Goal: Information Seeking & Learning: Learn about a topic

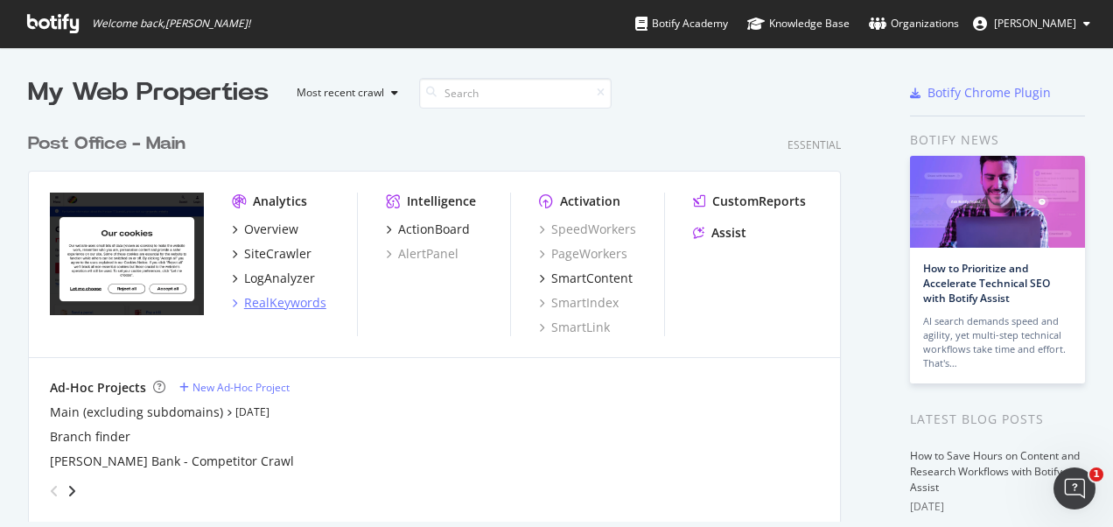
click at [284, 303] on div "RealKeywords" at bounding box center [285, 302] width 82 height 17
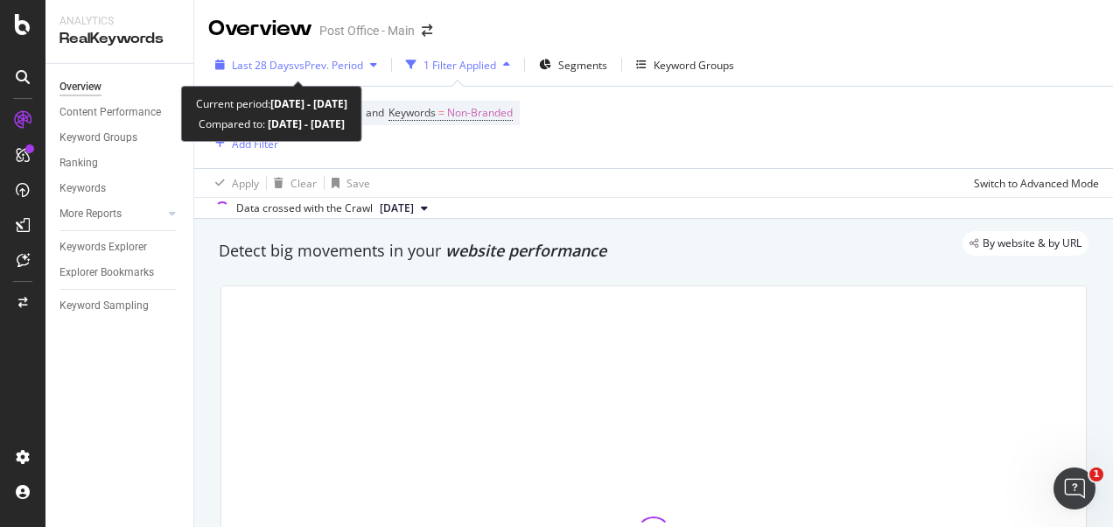
click at [384, 66] on div "button" at bounding box center [373, 64] width 21 height 10
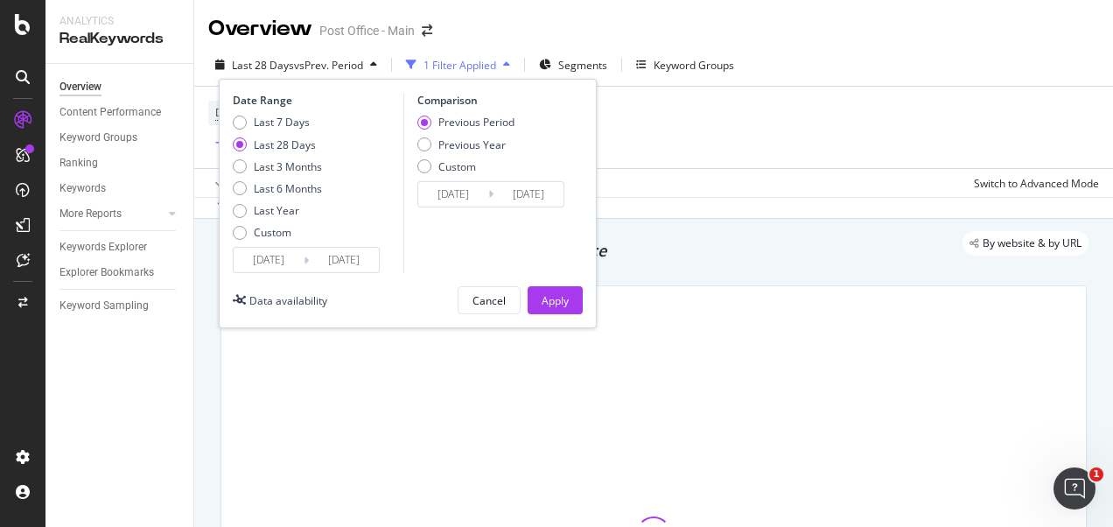
click at [283, 249] on input "[DATE]" at bounding box center [269, 260] width 70 height 24
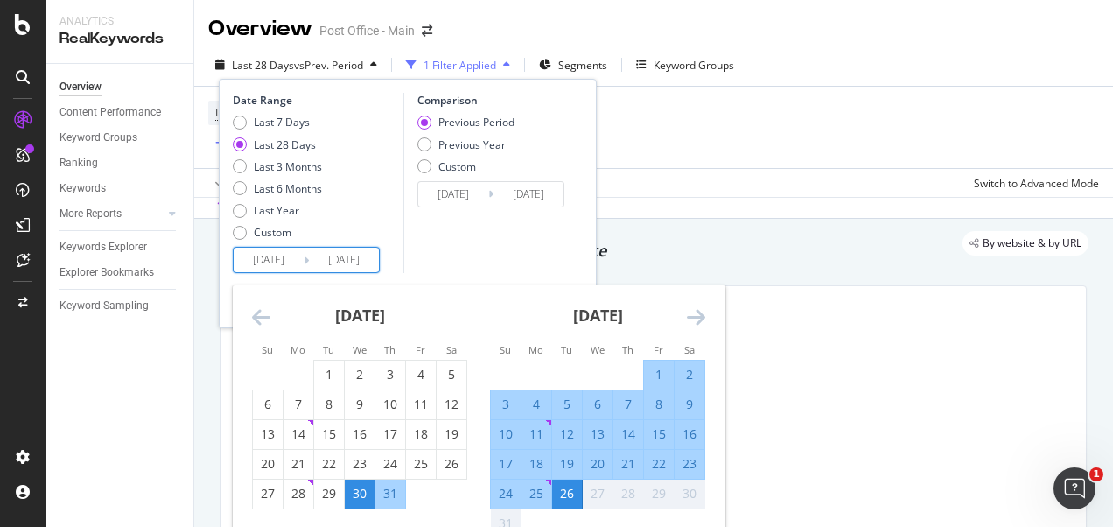
click at [259, 311] on icon "Move backward to switch to the previous month." at bounding box center [261, 316] width 18 height 21
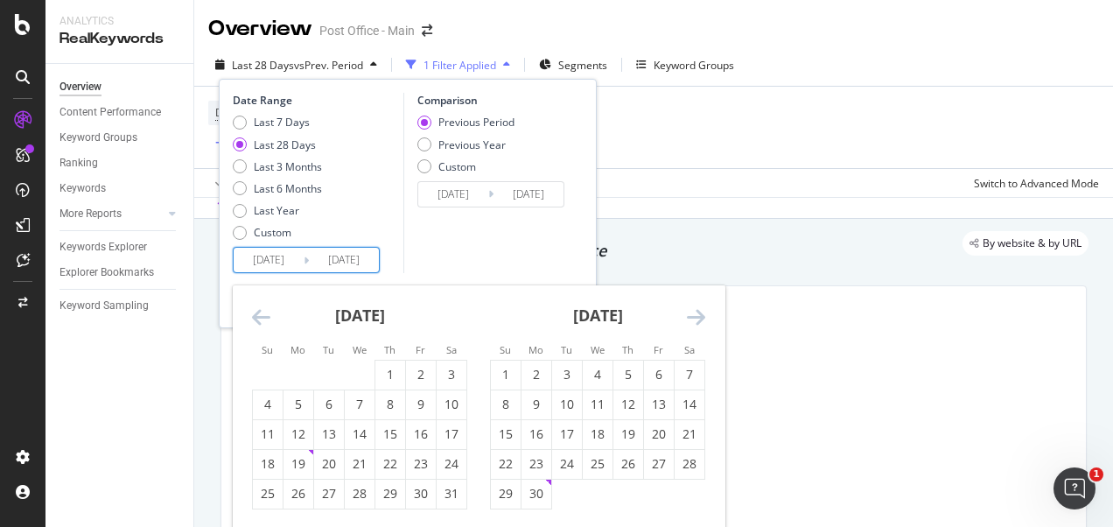
click at [259, 311] on icon "Move backward to switch to the previous month." at bounding box center [261, 316] width 18 height 21
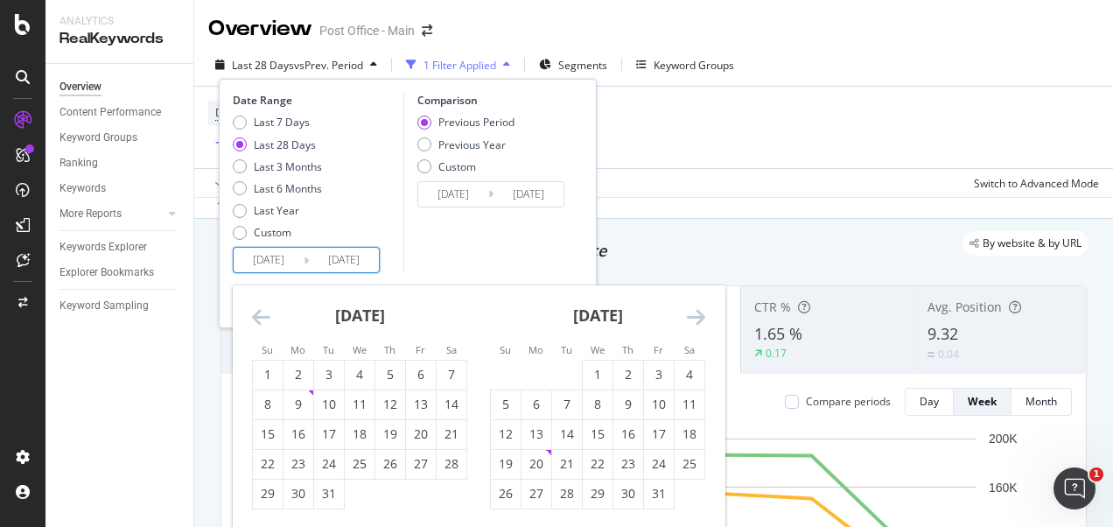
click at [259, 311] on icon "Move backward to switch to the previous month." at bounding box center [261, 316] width 18 height 21
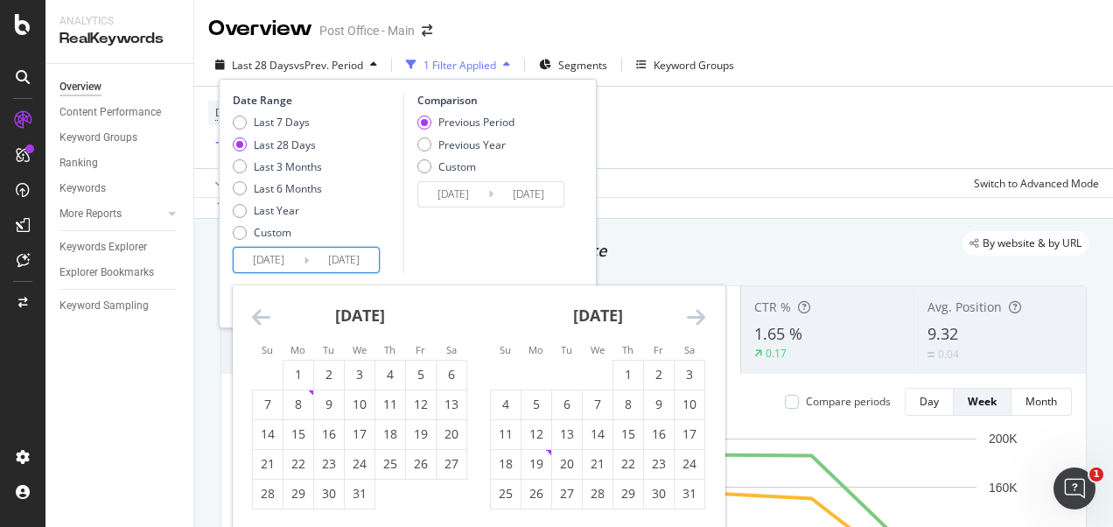
click at [259, 311] on icon "Move backward to switch to the previous month." at bounding box center [261, 316] width 18 height 21
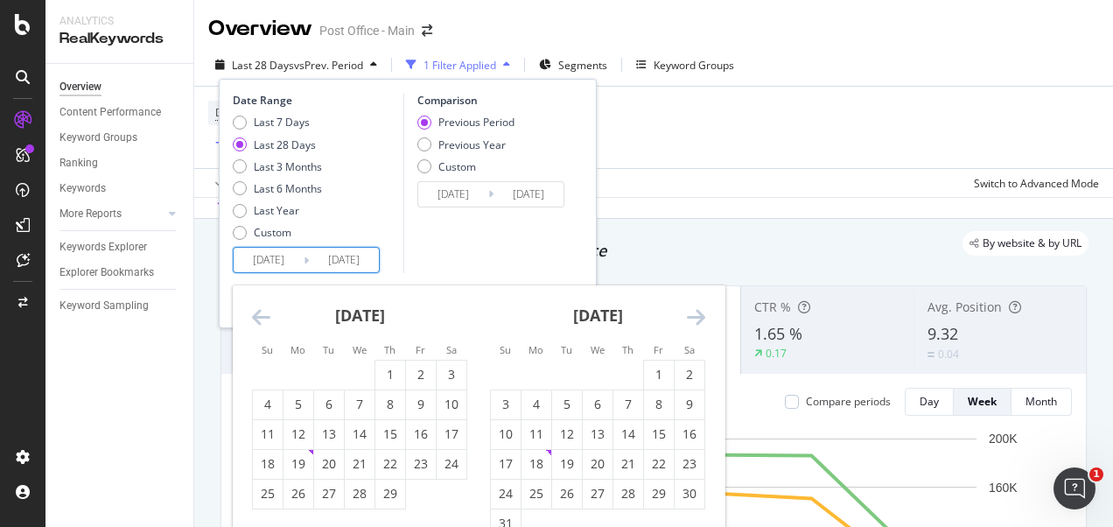
click at [259, 311] on icon "Move backward to switch to the previous month." at bounding box center [261, 316] width 18 height 21
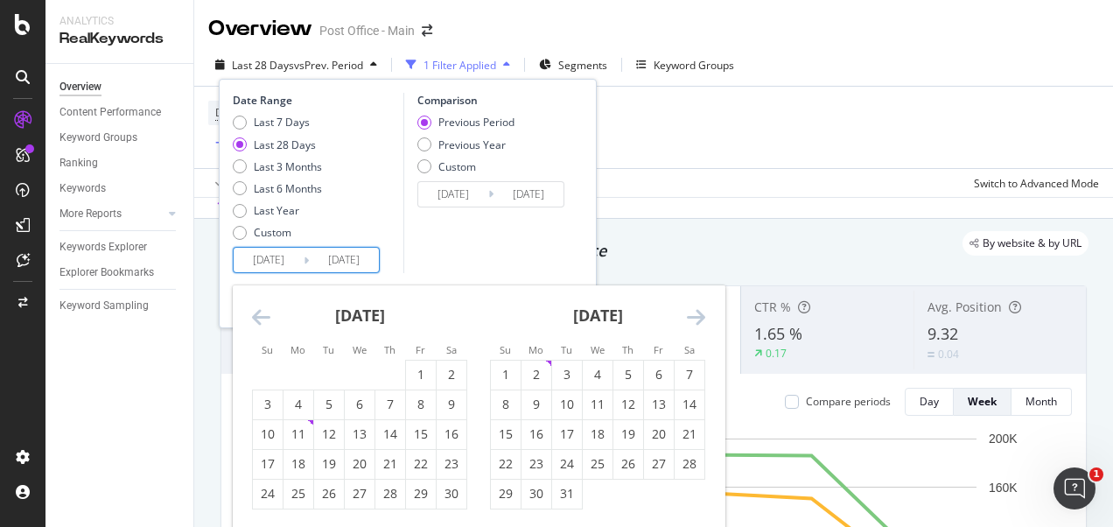
click at [259, 311] on icon "Move backward to switch to the previous month." at bounding box center [261, 316] width 18 height 21
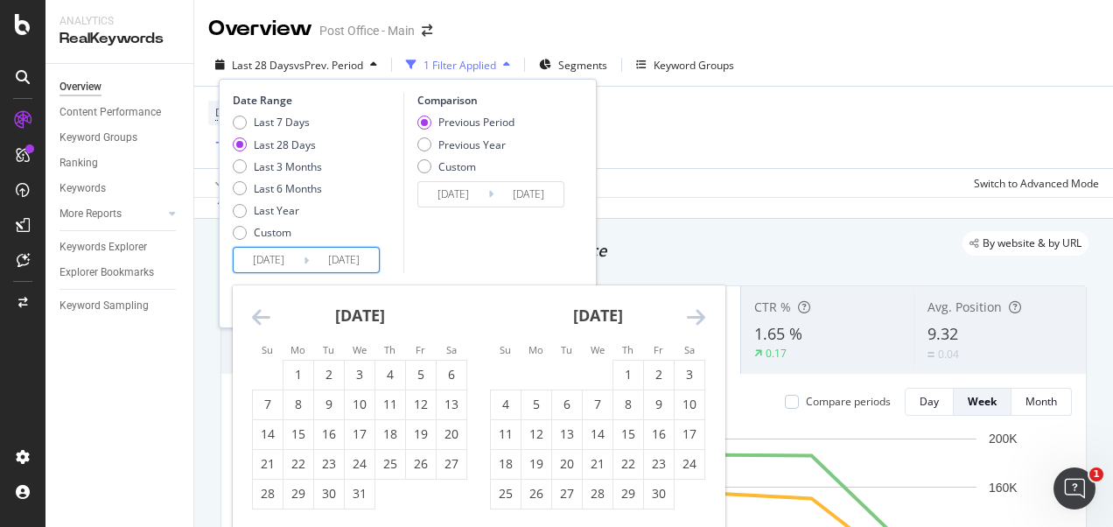
click at [259, 311] on icon "Move backward to switch to the previous month." at bounding box center [261, 316] width 18 height 21
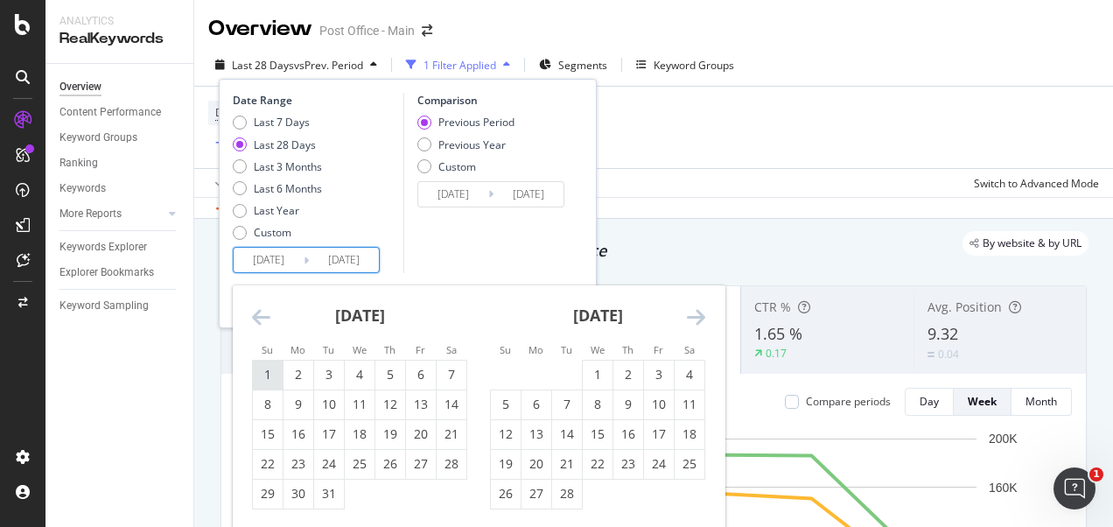
click at [269, 373] on div "1" at bounding box center [268, 374] width 30 height 17
type input "[DATE]"
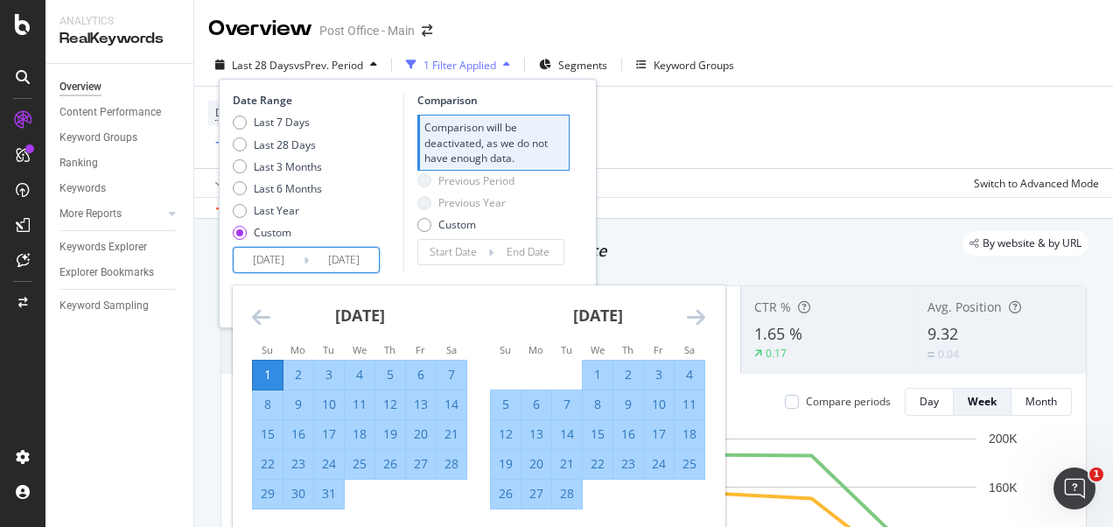
click at [687, 315] on icon "Move forward to switch to the next month." at bounding box center [696, 316] width 18 height 21
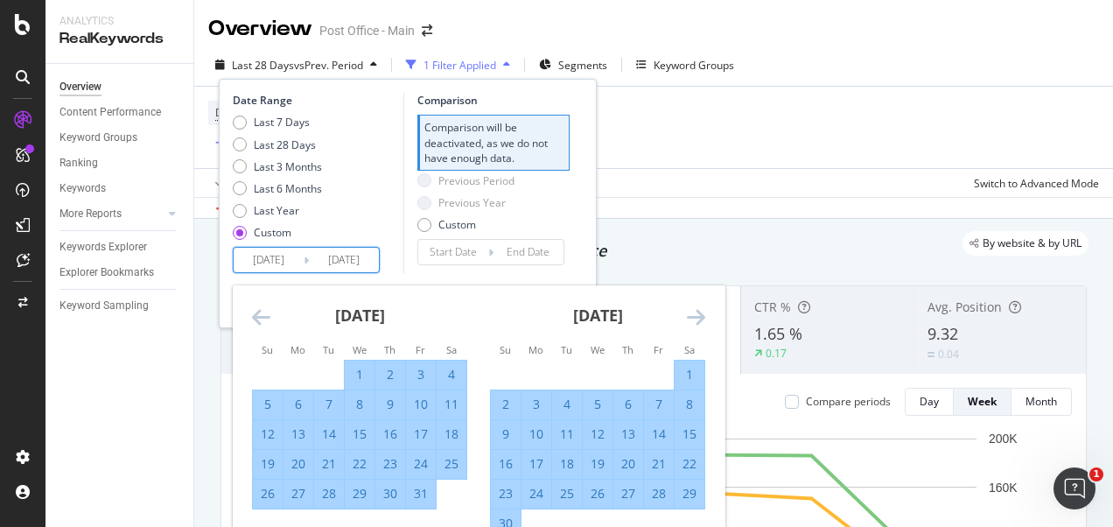
click at [687, 315] on icon "Move forward to switch to the next month." at bounding box center [696, 316] width 18 height 21
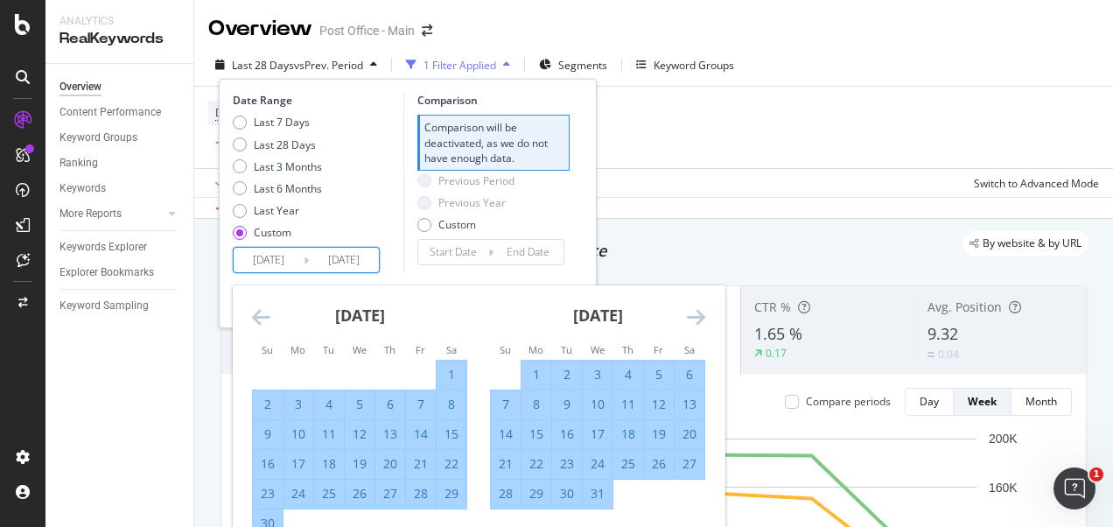
click at [687, 315] on icon "Move forward to switch to the next month." at bounding box center [696, 316] width 18 height 21
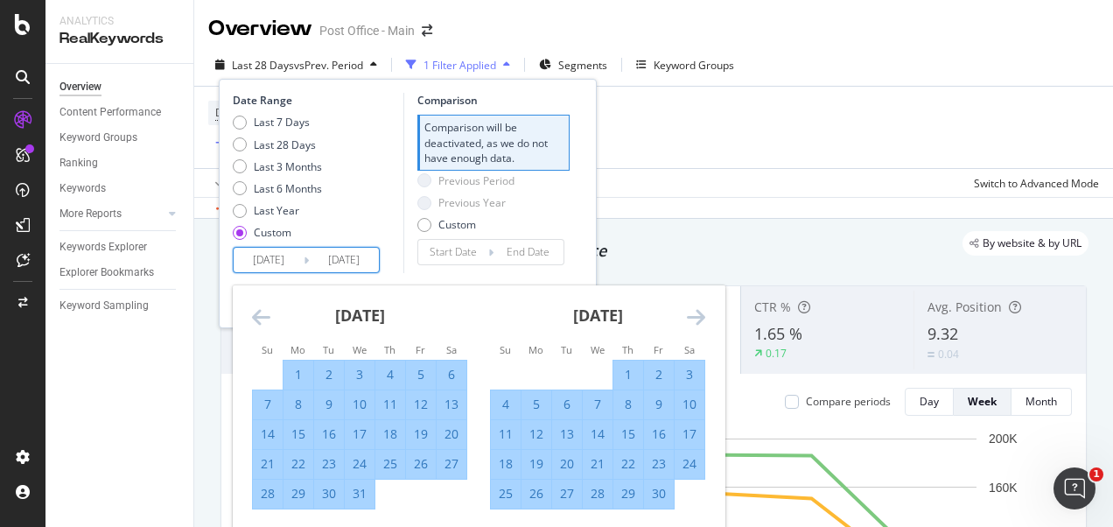
click at [687, 315] on icon "Move forward to switch to the next month." at bounding box center [696, 316] width 18 height 21
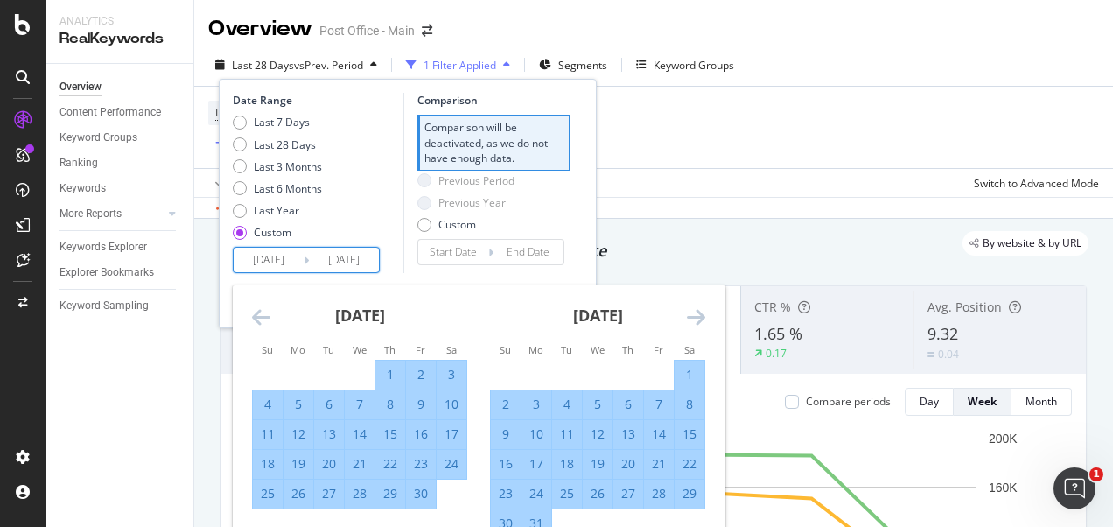
click at [687, 315] on icon "Move forward to switch to the next month." at bounding box center [696, 316] width 18 height 21
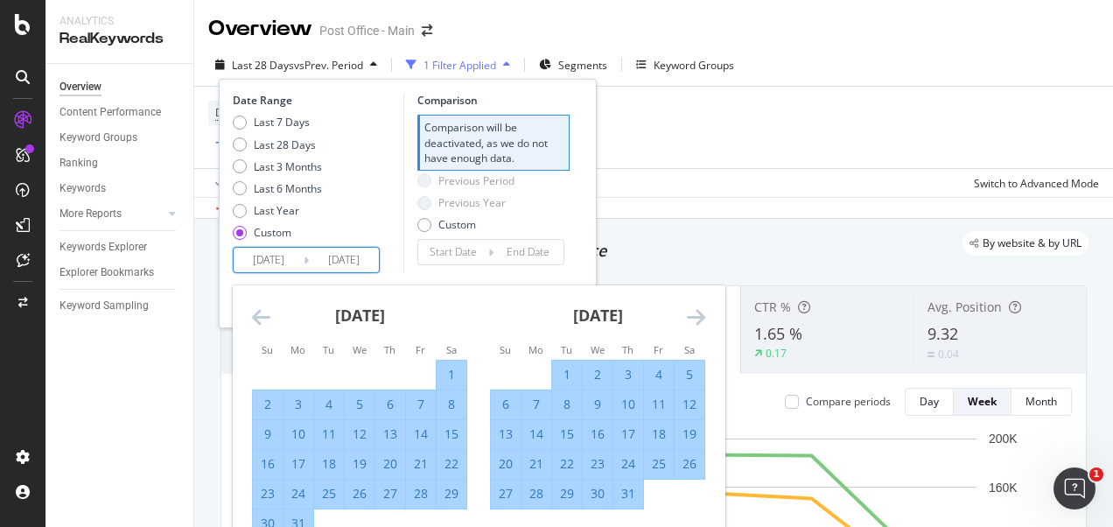
click at [687, 315] on icon "Move forward to switch to the next month." at bounding box center [696, 316] width 18 height 21
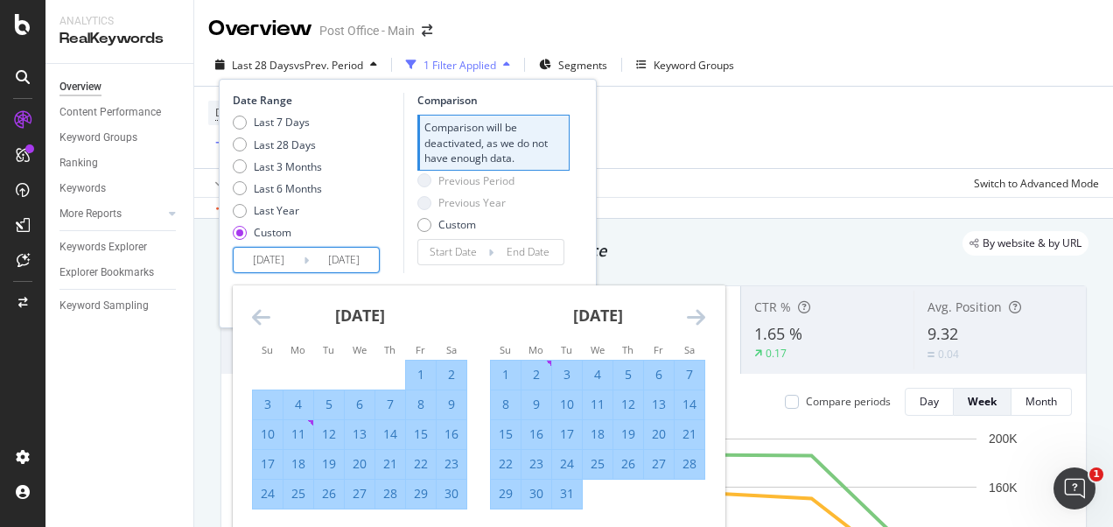
click at [687, 315] on icon "Move forward to switch to the next month." at bounding box center [696, 316] width 18 height 21
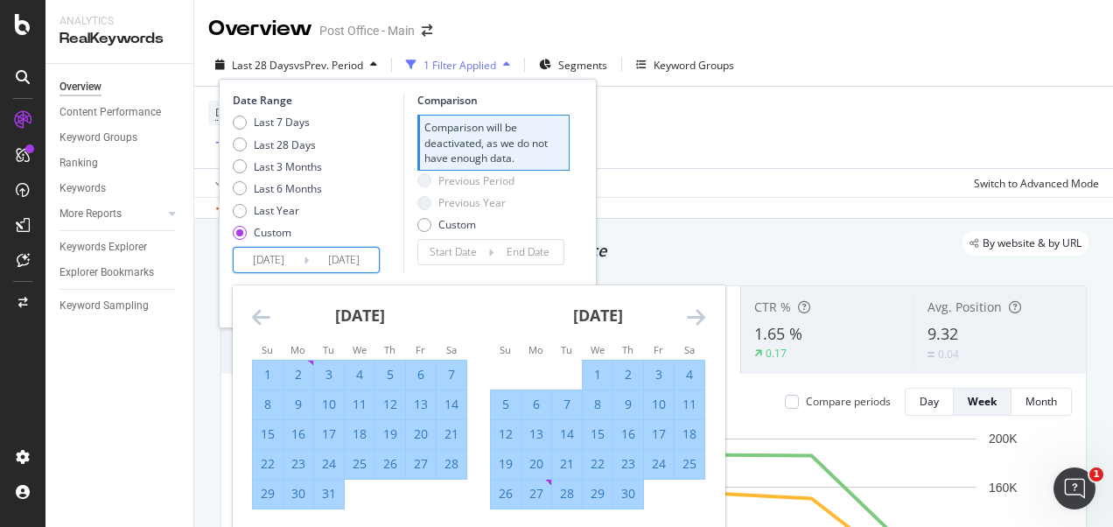
click at [687, 315] on icon "Move forward to switch to the next month." at bounding box center [696, 316] width 18 height 21
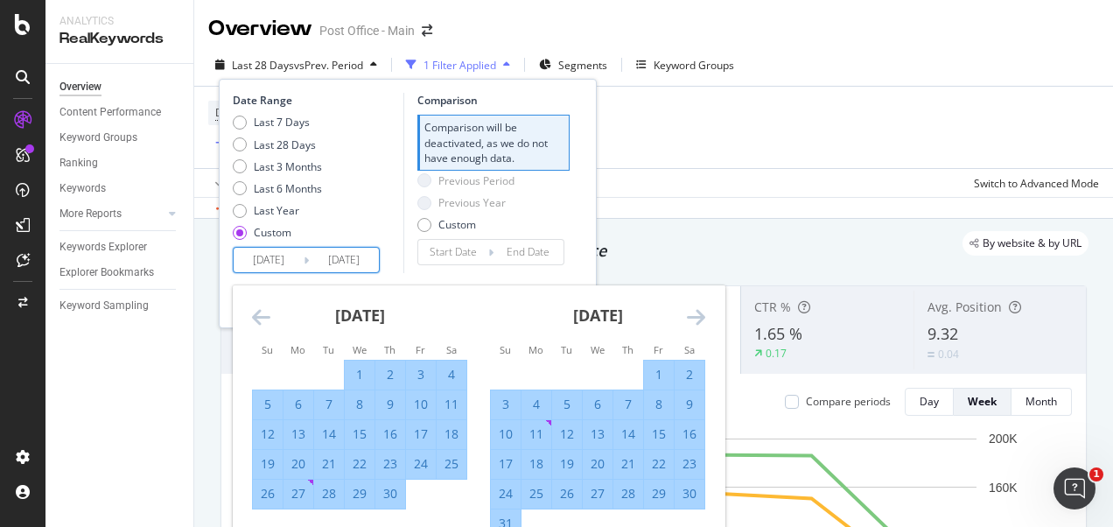
click at [514, 512] on div "31" at bounding box center [506, 523] width 30 height 29
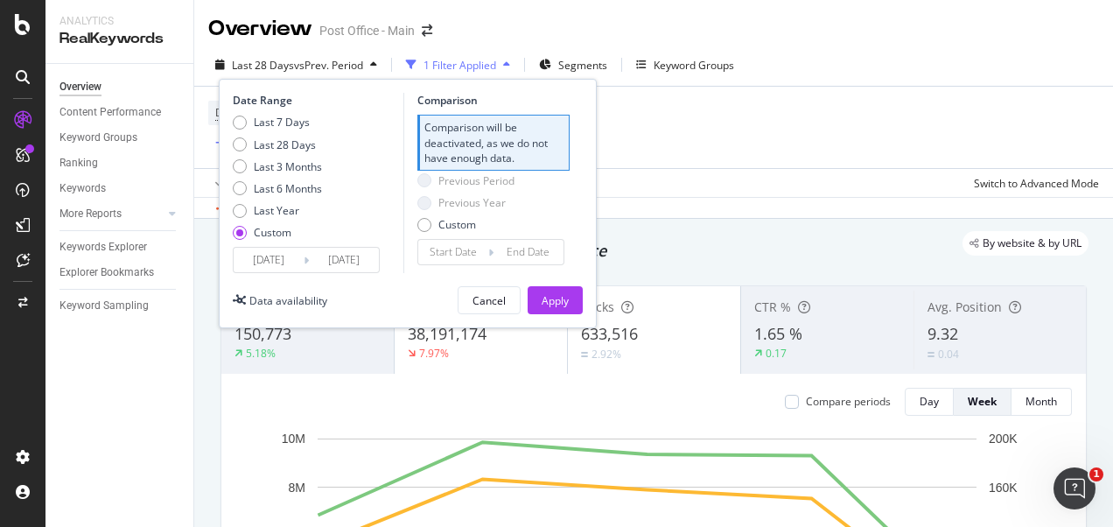
type input "[DATE]"
click at [566, 299] on div "Apply" at bounding box center [555, 300] width 27 height 15
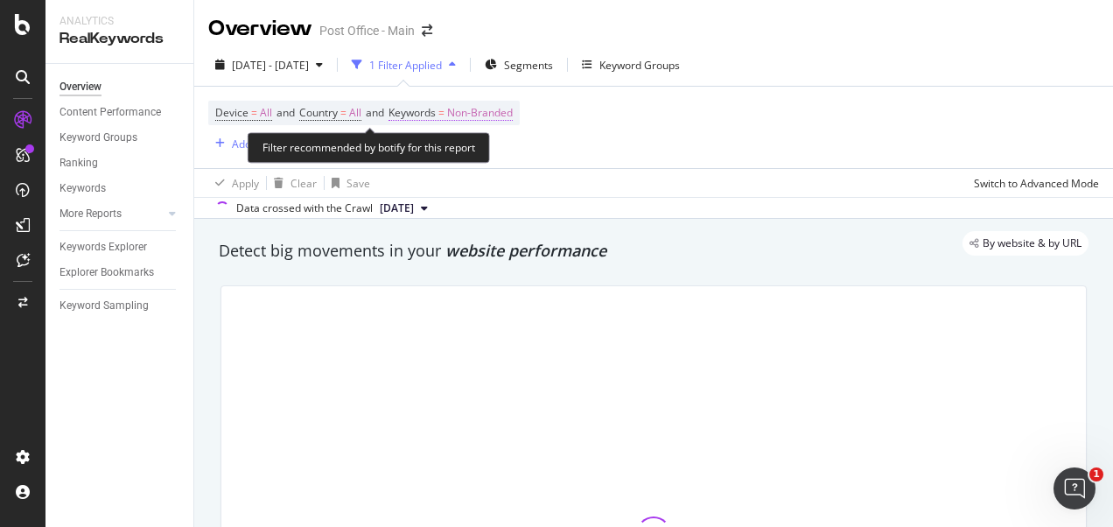
click at [484, 110] on span "Non-Branded" at bounding box center [480, 113] width 66 height 24
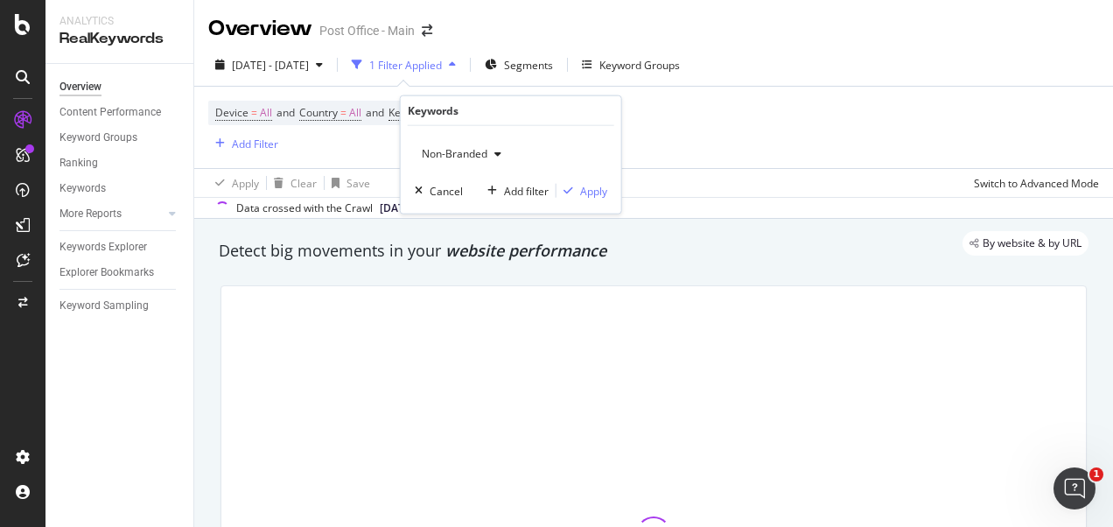
click at [460, 152] on span "Non-Branded" at bounding box center [451, 153] width 73 height 15
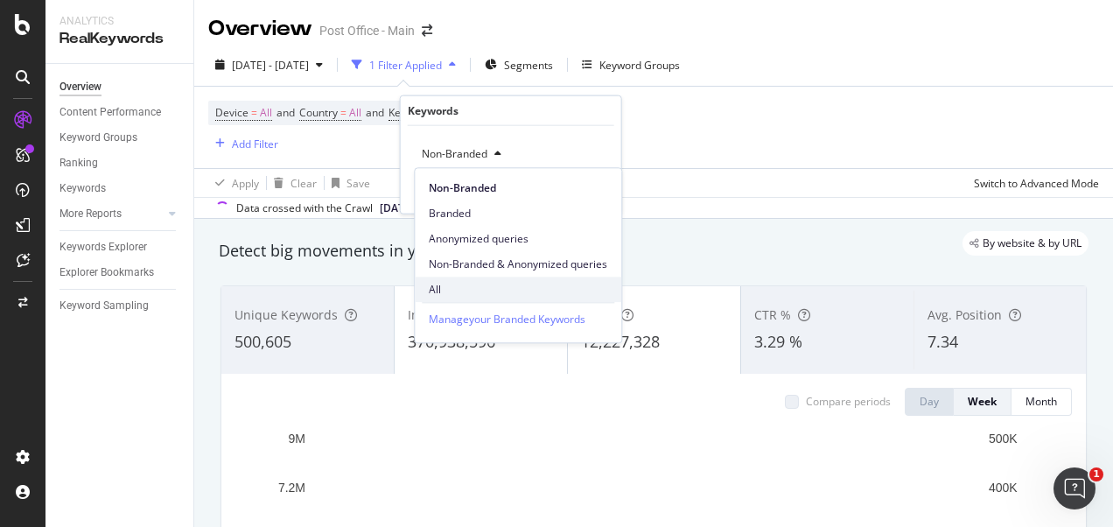
click at [455, 290] on span "All" at bounding box center [518, 290] width 178 height 16
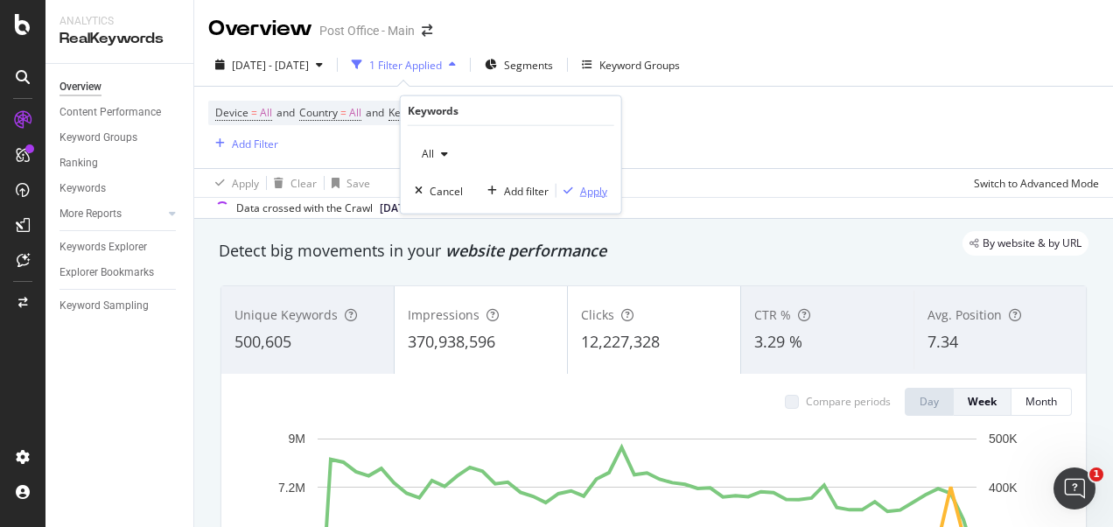
click at [586, 188] on div "Apply" at bounding box center [593, 190] width 27 height 15
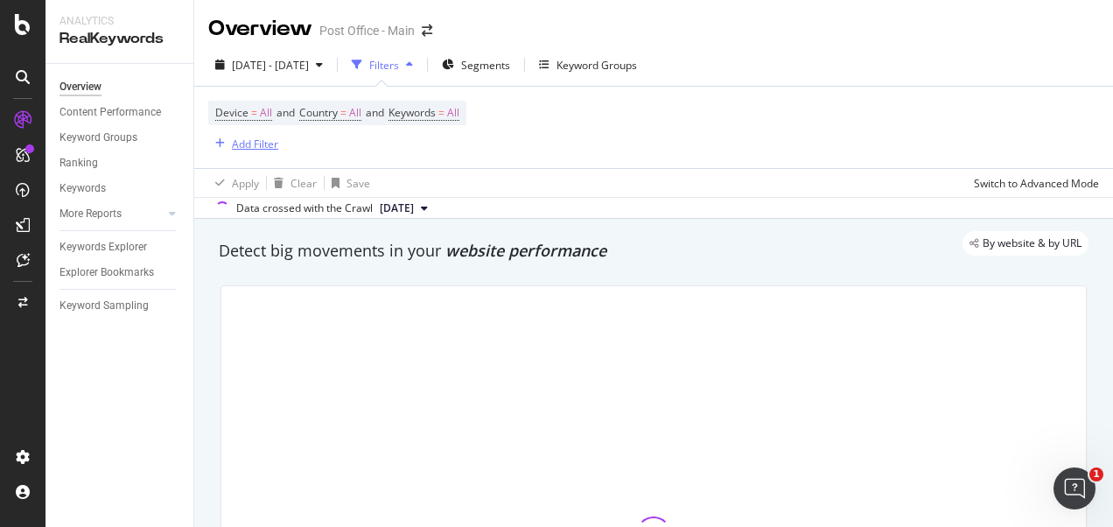
click at [245, 149] on div "Add Filter" at bounding box center [255, 143] width 46 height 15
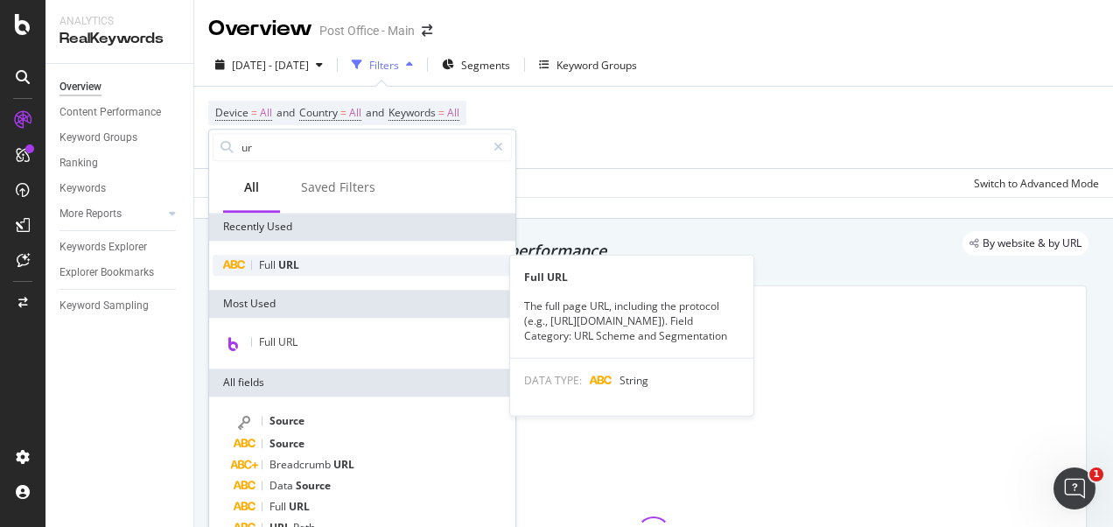
type input "ur"
click at [347, 264] on div "Full URL" at bounding box center [362, 265] width 299 height 21
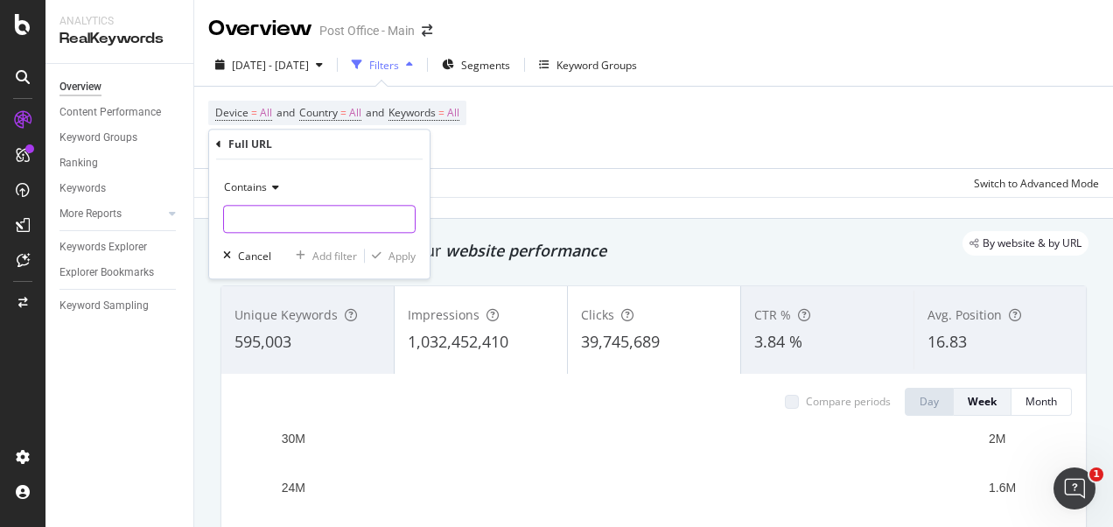
click at [294, 219] on input "text" at bounding box center [319, 219] width 191 height 28
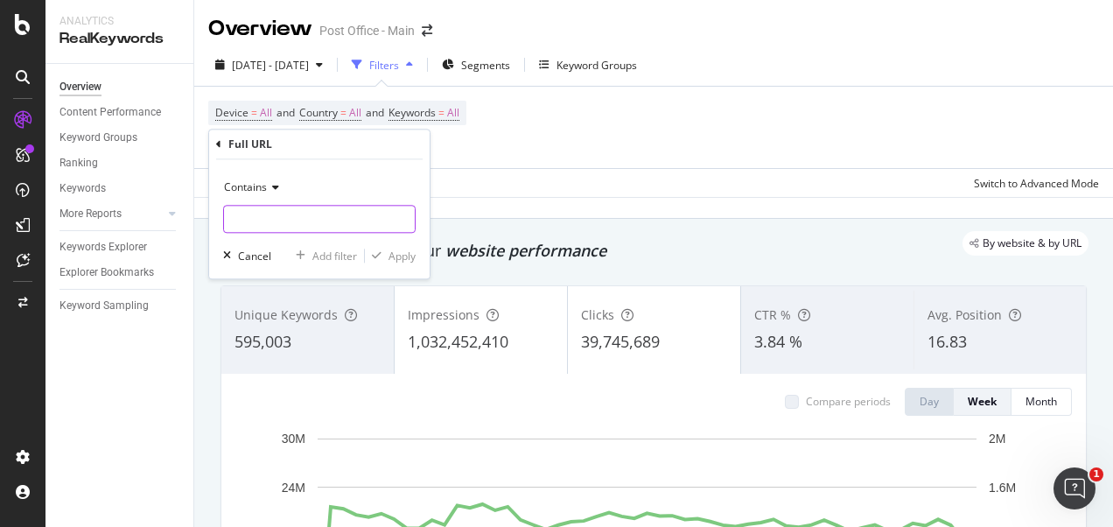
type input "."
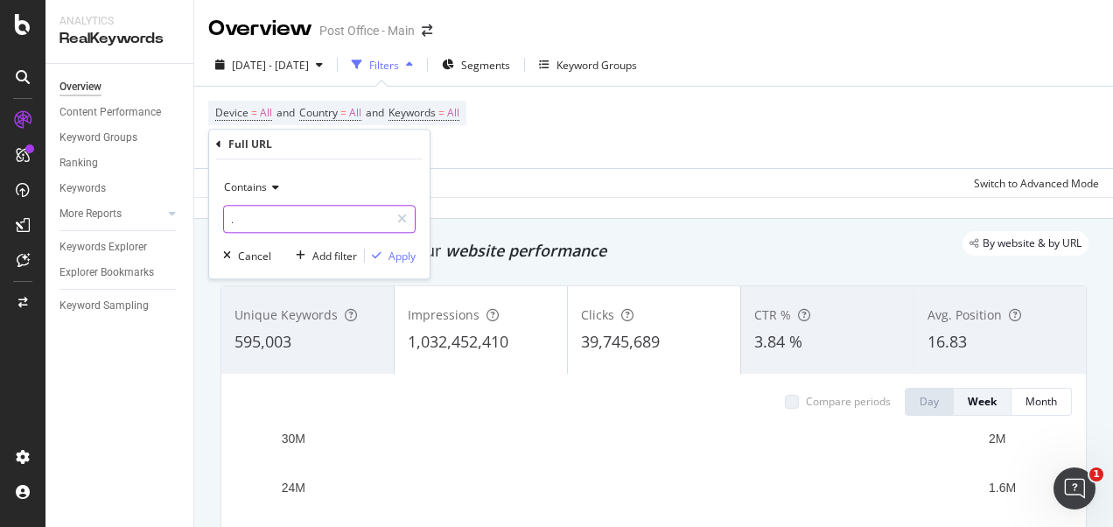
click at [294, 219] on input "." at bounding box center [306, 219] width 165 height 28
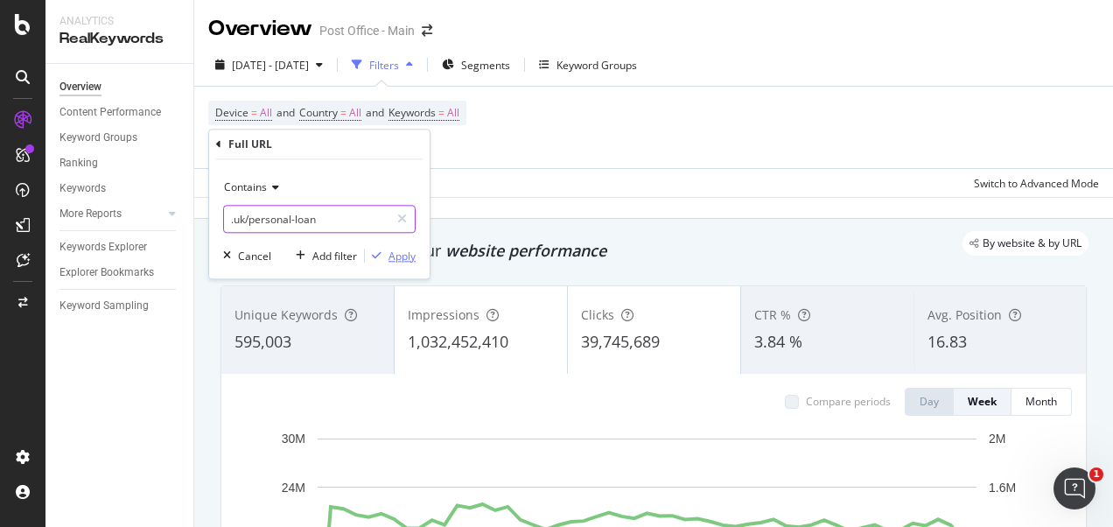
type input ".uk/personal-loan"
click at [404, 252] on div "Apply" at bounding box center [401, 255] width 27 height 15
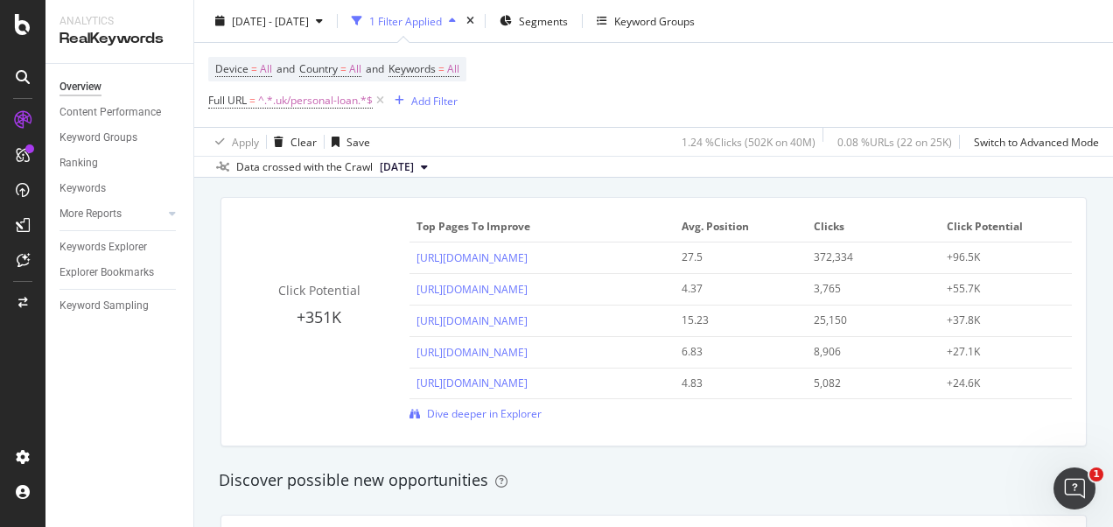
scroll to position [1245, 0]
click at [507, 412] on span "Dive deeper in Explorer" at bounding box center [484, 414] width 115 height 15
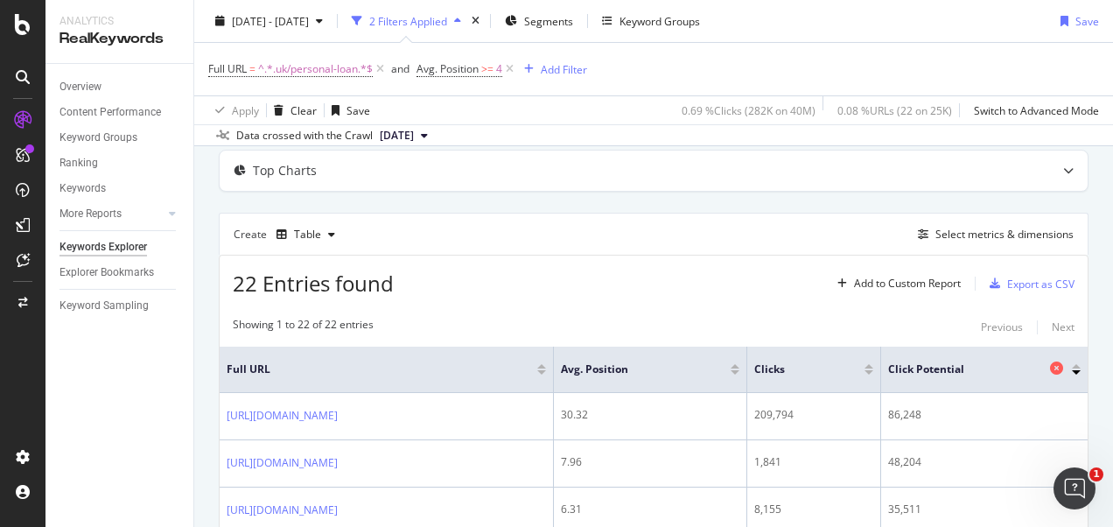
scroll to position [91, 0]
click at [1032, 232] on div "Select metrics & dimensions" at bounding box center [1004, 234] width 138 height 15
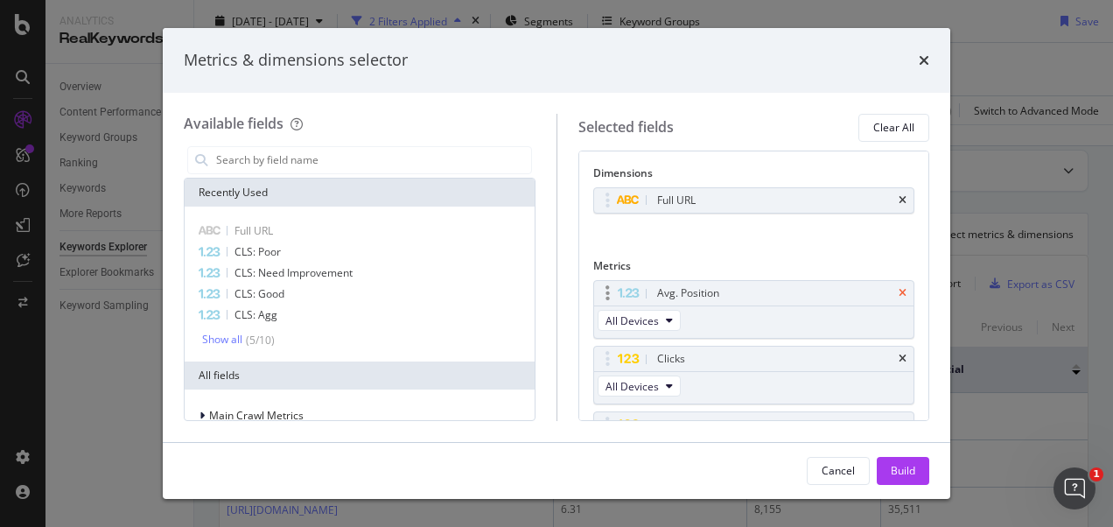
click at [898, 289] on icon "times" at bounding box center [902, 293] width 8 height 10
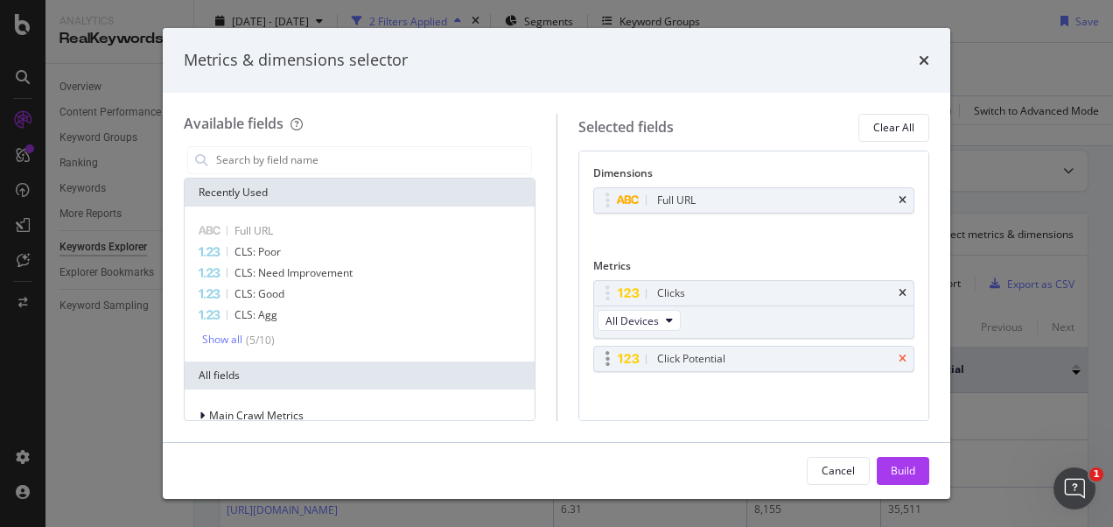
click at [898, 354] on icon "times" at bounding box center [902, 358] width 8 height 10
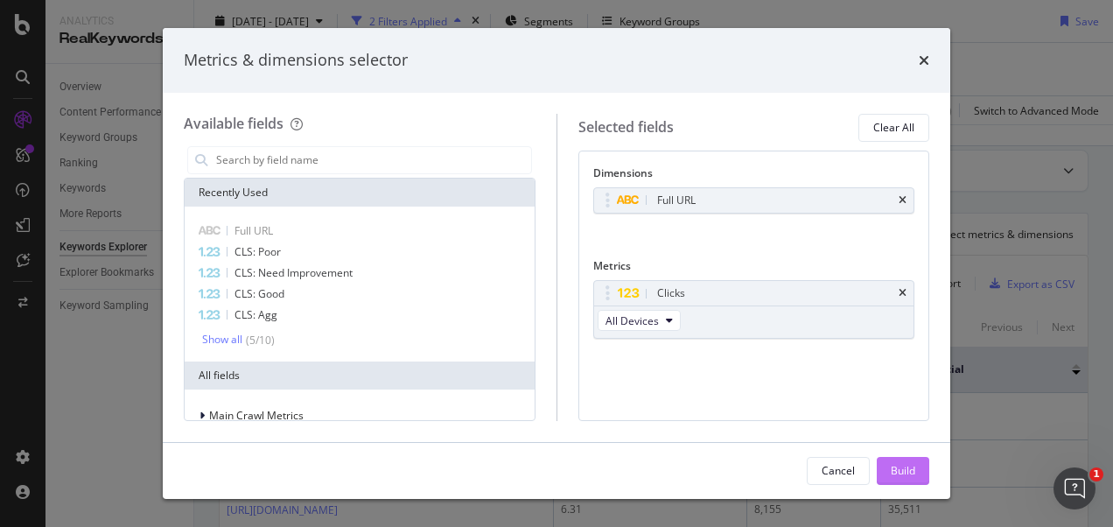
click at [905, 473] on div "Build" at bounding box center [903, 470] width 24 height 15
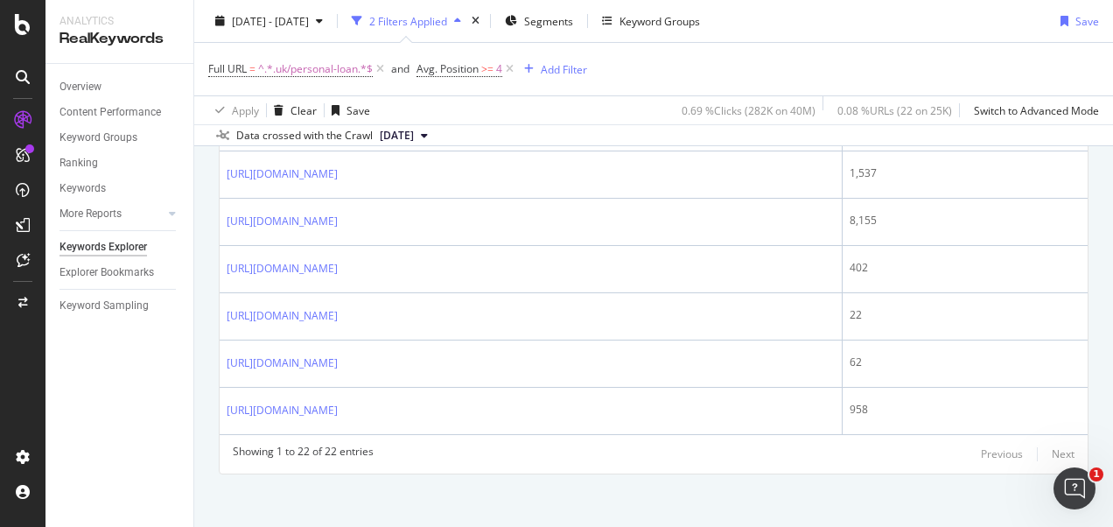
scroll to position [1087, 0]
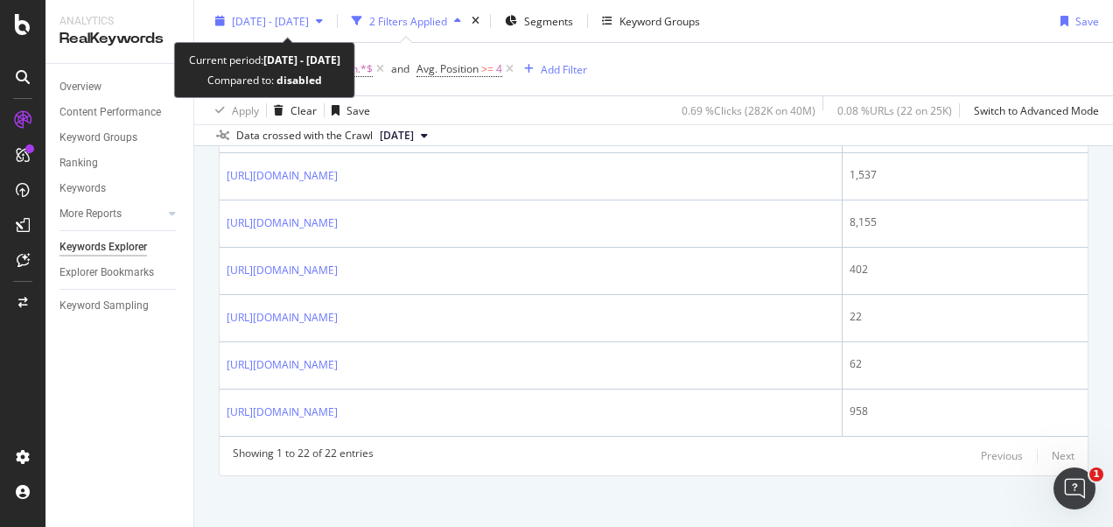
click at [330, 27] on div "[DATE] - [DATE]" at bounding box center [269, 21] width 122 height 26
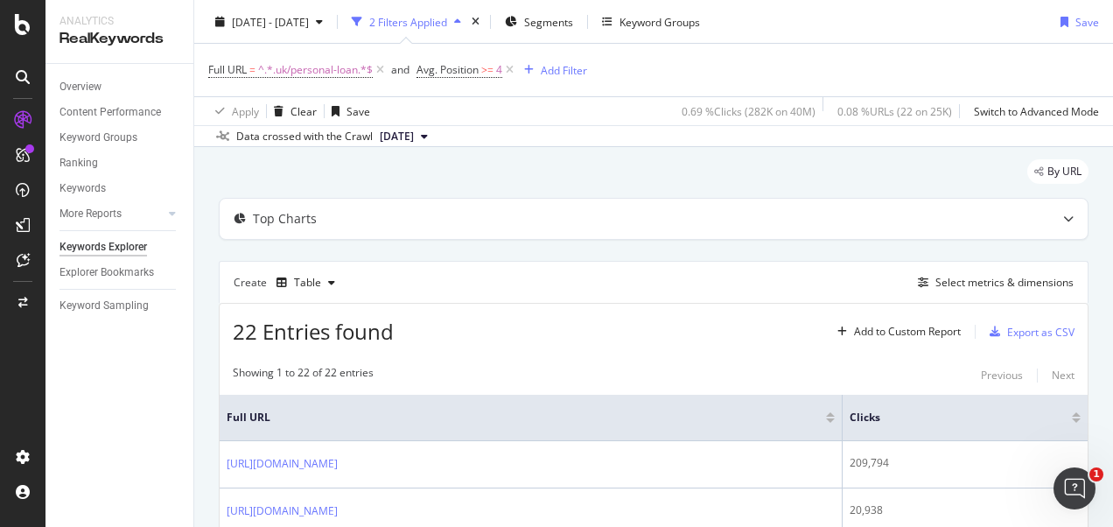
scroll to position [0, 0]
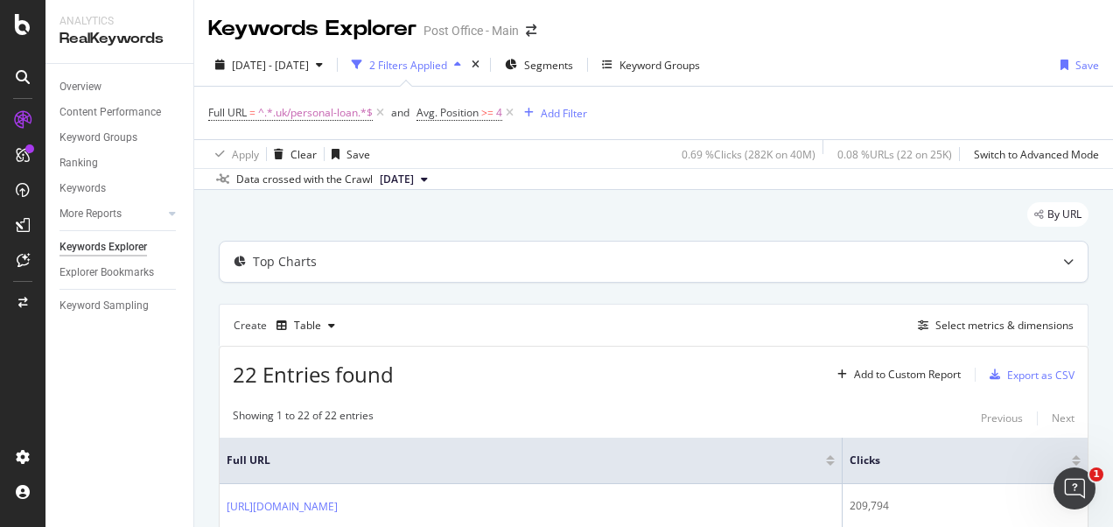
click at [496, 257] on div "Top Charts" at bounding box center [619, 261] width 799 height 17
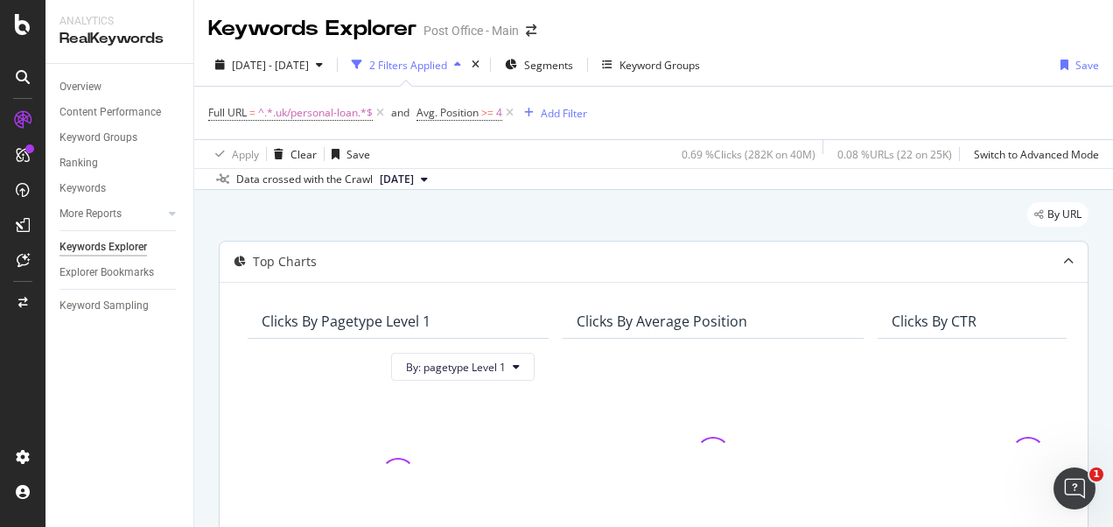
click at [496, 257] on div "Top Charts" at bounding box center [619, 261] width 799 height 17
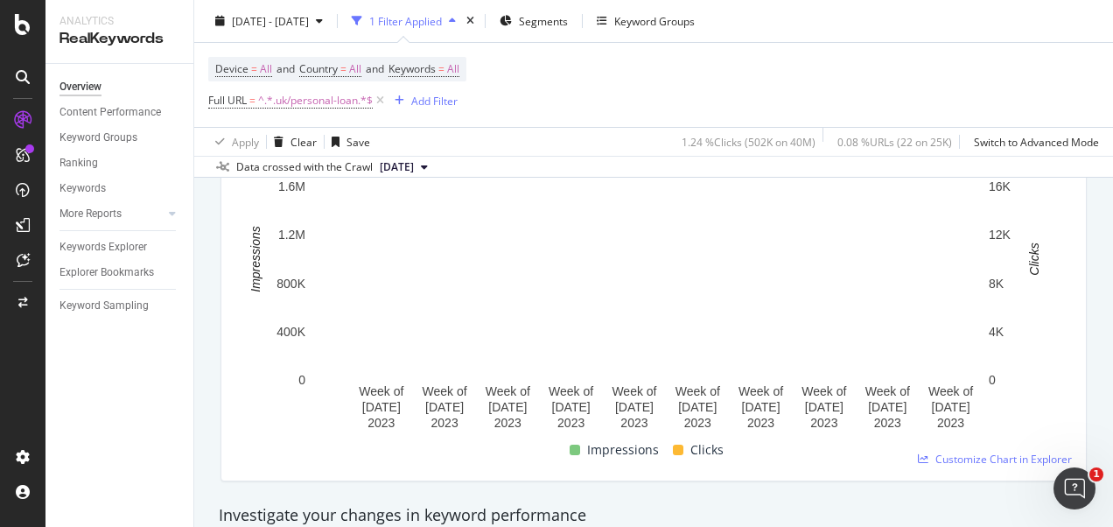
scroll to position [304, 0]
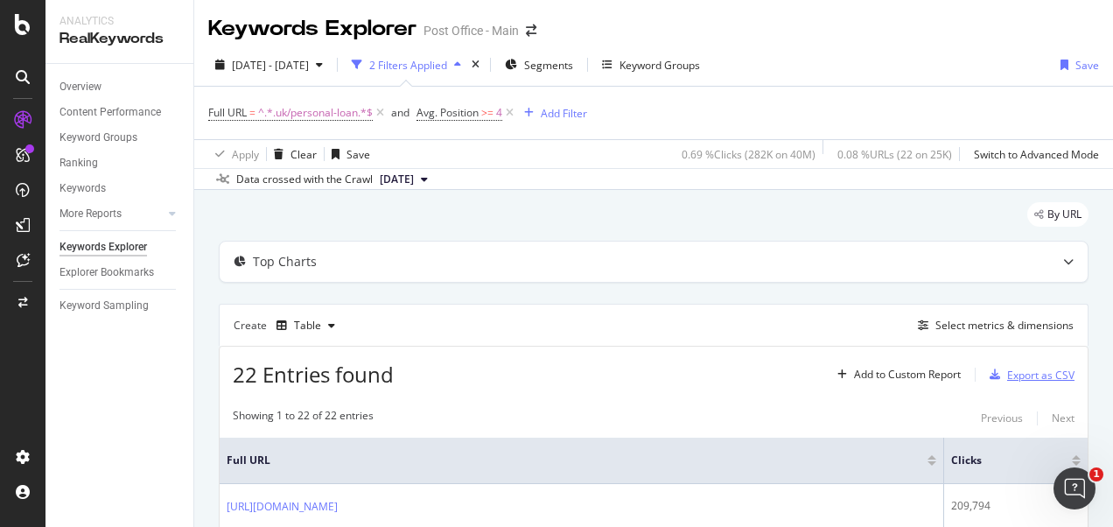
click at [1012, 372] on div "Export as CSV" at bounding box center [1040, 374] width 67 height 15
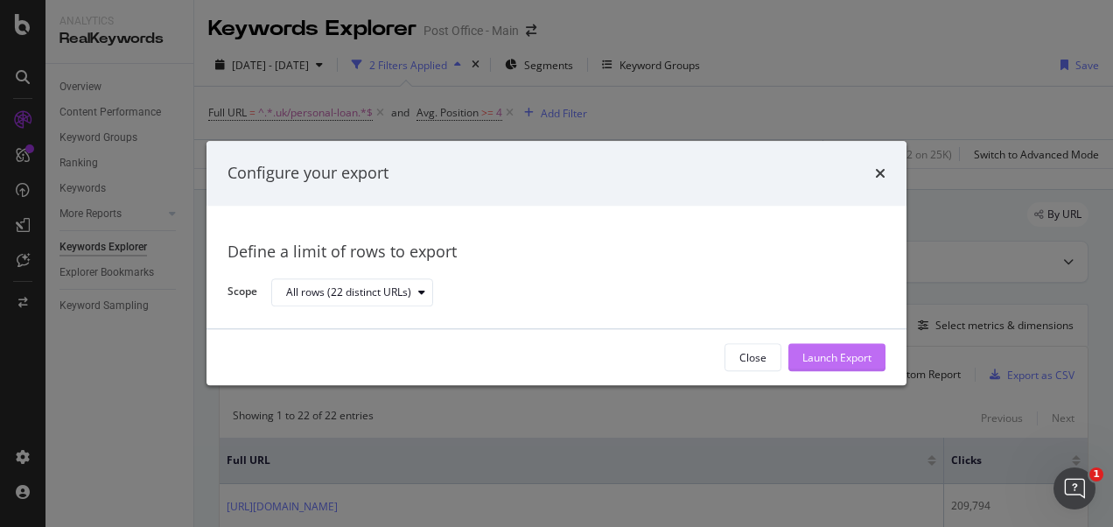
click at [864, 357] on div "Launch Export" at bounding box center [836, 357] width 69 height 15
